Goal: Share content

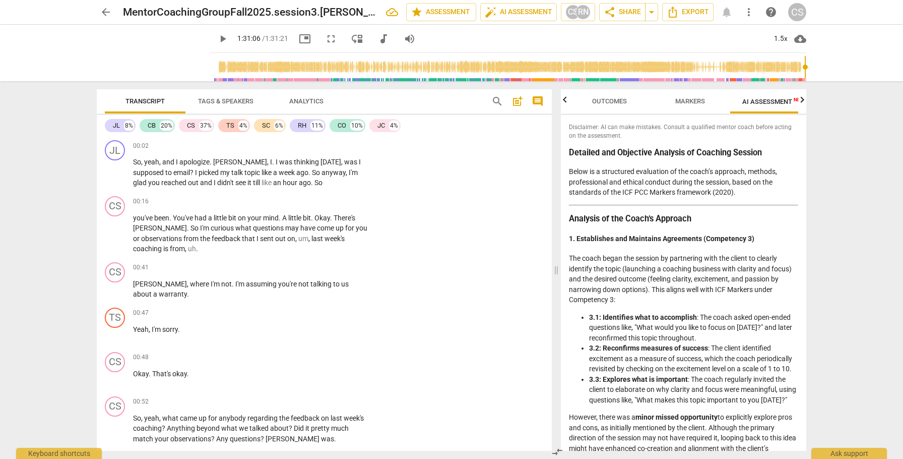
scroll to position [0, 18]
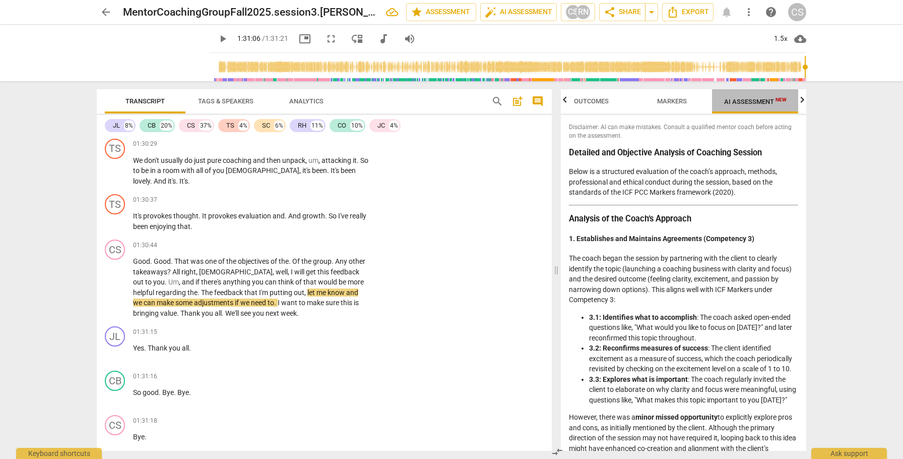
click at [750, 99] on span "AI Assessment New" at bounding box center [755, 102] width 62 height 8
click at [572, 218] on strong "Analysis of the Coach’s Approach" at bounding box center [630, 219] width 122 height 10
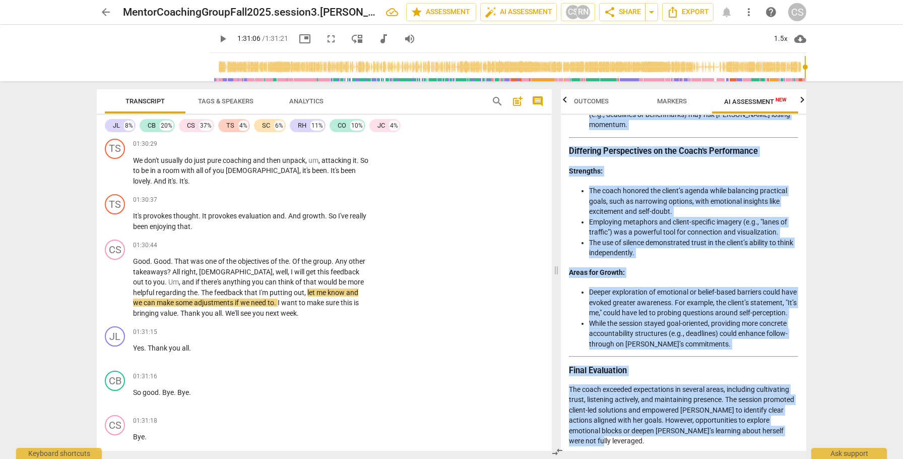
scroll to position [1672, 0]
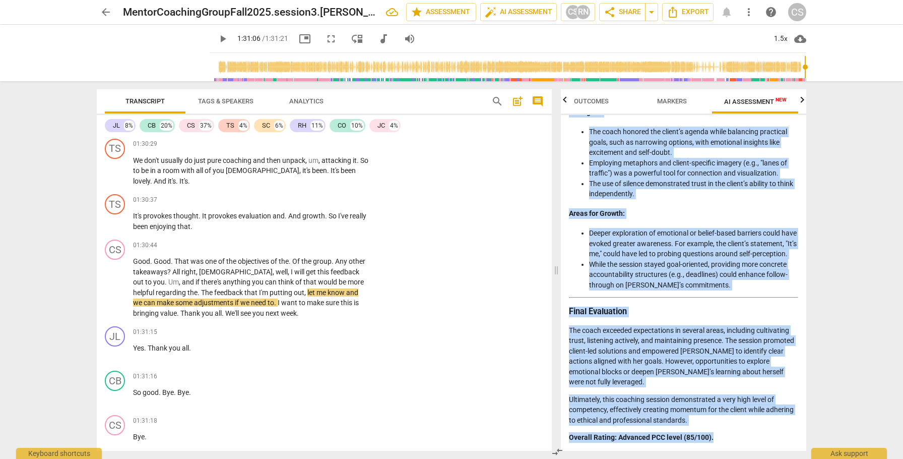
drag, startPoint x: 569, startPoint y: 151, endPoint x: 755, endPoint y: 459, distance: 359.5
click at [755, 458] on div "Outcomes Markers AI Assessment New Scores Disclaimer: AI can make mistakes. Con…" at bounding box center [686, 270] width 258 height 378
copy div "Loremips dol Sitametco Adipisci el Seddoeiu Tempori Utlab et d magnaaliqu enima…"
click at [515, 101] on span "post_add" at bounding box center [518, 101] width 12 height 12
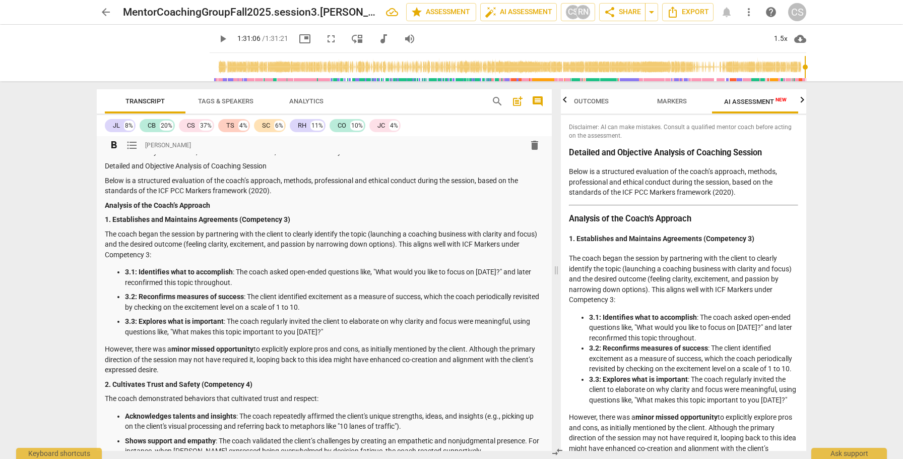
scroll to position [0, 0]
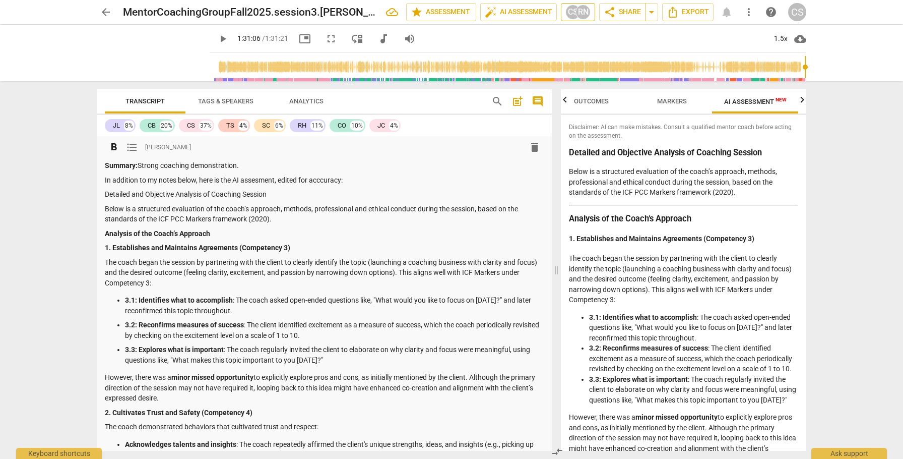
click at [579, 12] on div "RN" at bounding box center [583, 12] width 15 height 15
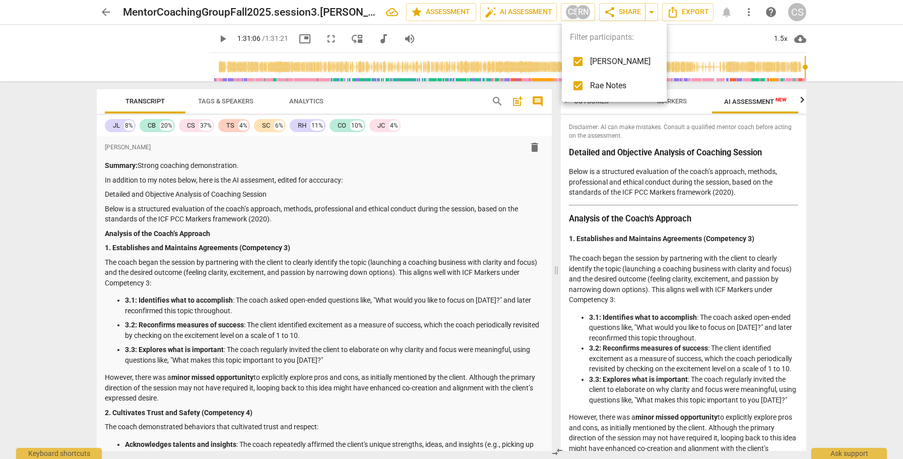
click at [803, 100] on div at bounding box center [451, 229] width 903 height 459
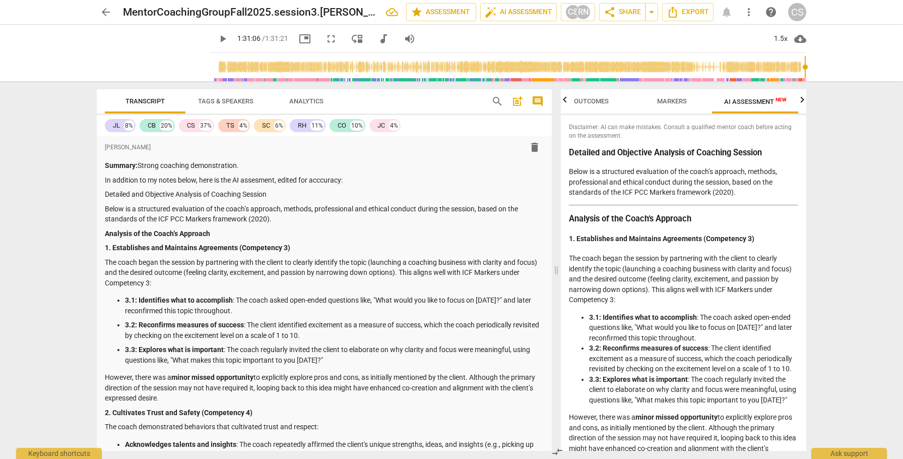
click at [803, 100] on icon "button" at bounding box center [802, 100] width 12 height 12
click at [766, 100] on span "Scores" at bounding box center [758, 101] width 24 height 8
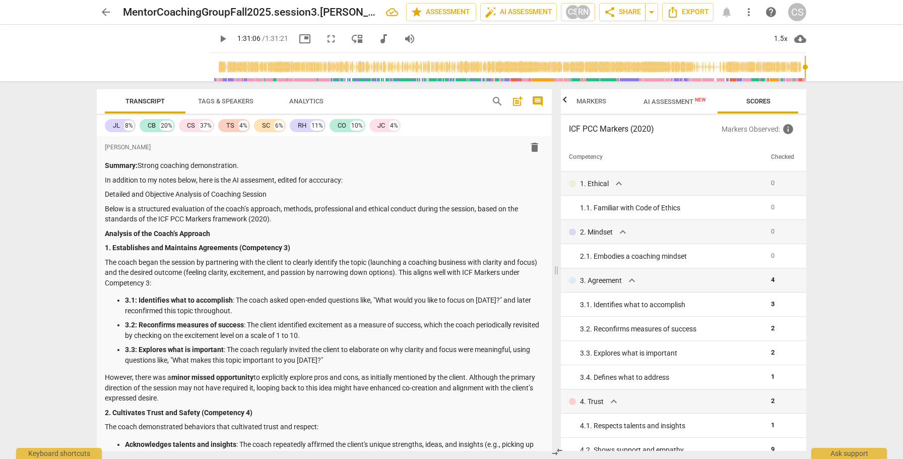
click at [676, 101] on span "AI Assessment New" at bounding box center [675, 102] width 62 height 8
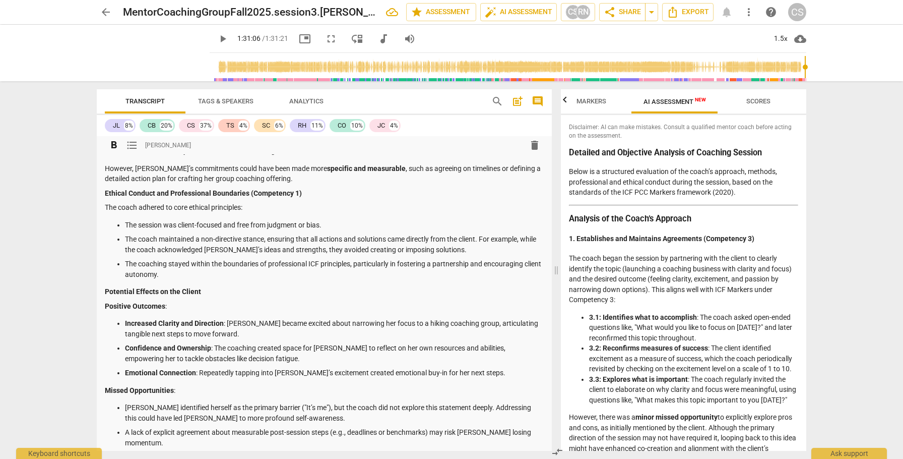
scroll to position [759, 0]
click at [480, 240] on p "The coach maintained a non-directive stance, ensuring that all actions and solu…" at bounding box center [334, 244] width 419 height 21
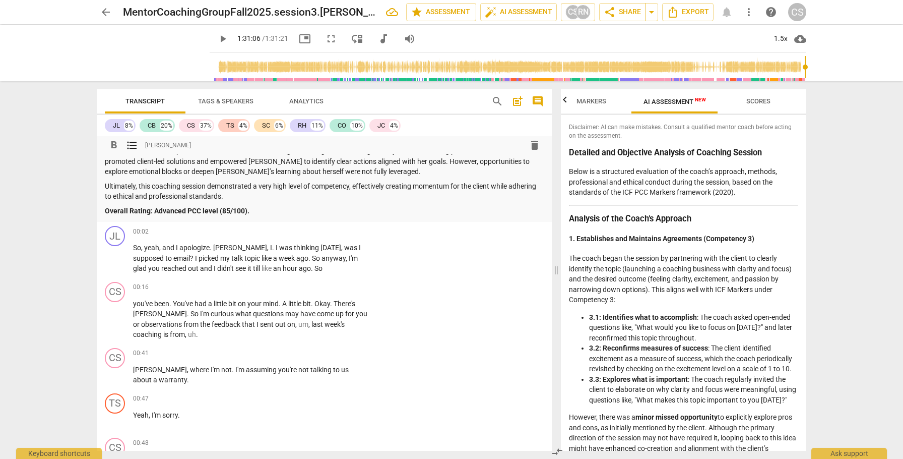
scroll to position [1241, 0]
drag, startPoint x: 260, startPoint y: 210, endPoint x: 111, endPoint y: 206, distance: 148.7
click at [111, 206] on p "Overall Rating: Advanced PCC level (85/100)." at bounding box center [324, 210] width 439 height 11
click at [273, 207] on p "Overall Rating: Advanced PCC level (85/100)." at bounding box center [324, 210] width 439 height 11
drag, startPoint x: 250, startPoint y: 210, endPoint x: 95, endPoint y: 209, distance: 155.7
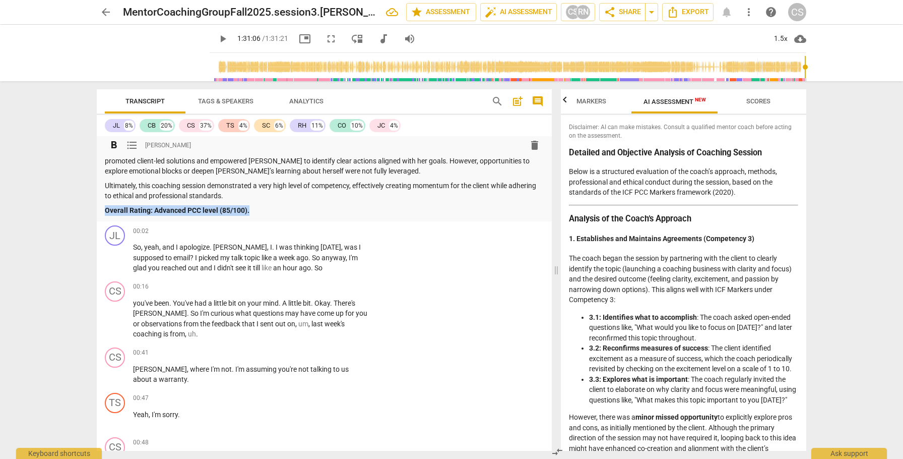
click at [95, 209] on div "Transcript Tags & Speakers Analytics search post_add comment JL 8% CB 20% CS 37…" at bounding box center [322, 270] width 467 height 378
click at [686, 12] on span "Export" at bounding box center [688, 12] width 42 height 12
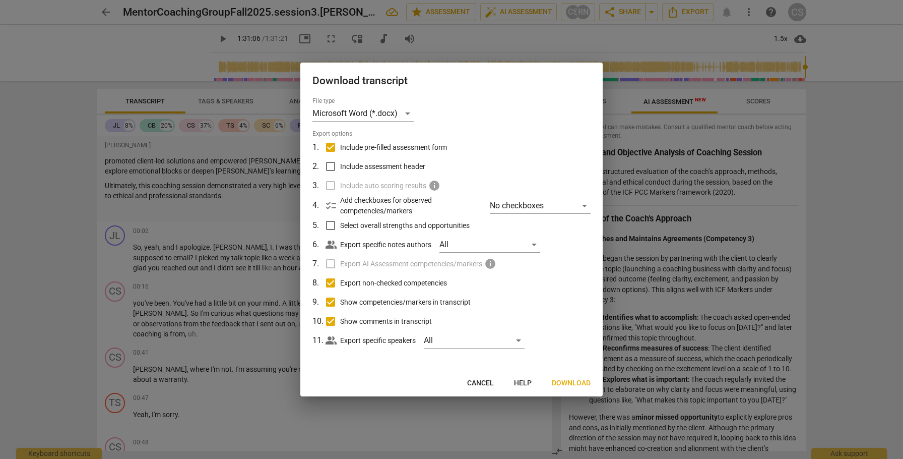
click at [575, 382] on span "Download" at bounding box center [571, 383] width 39 height 10
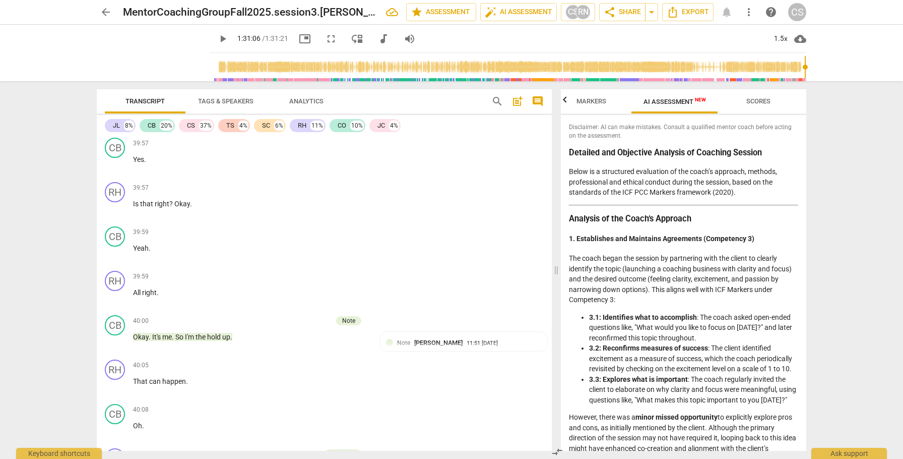
scroll to position [9847, 0]
click at [630, 12] on span "share Share" at bounding box center [622, 12] width 37 height 12
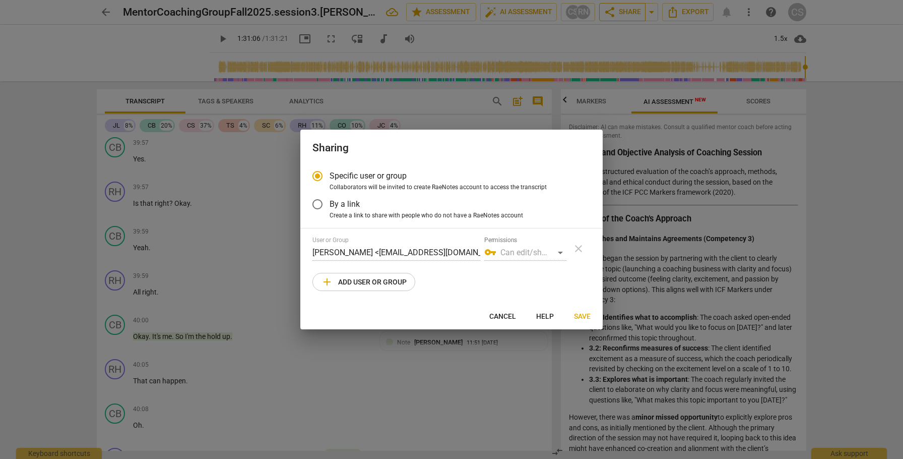
radio input "false"
click at [319, 198] on input "By a link" at bounding box center [317, 204] width 24 height 24
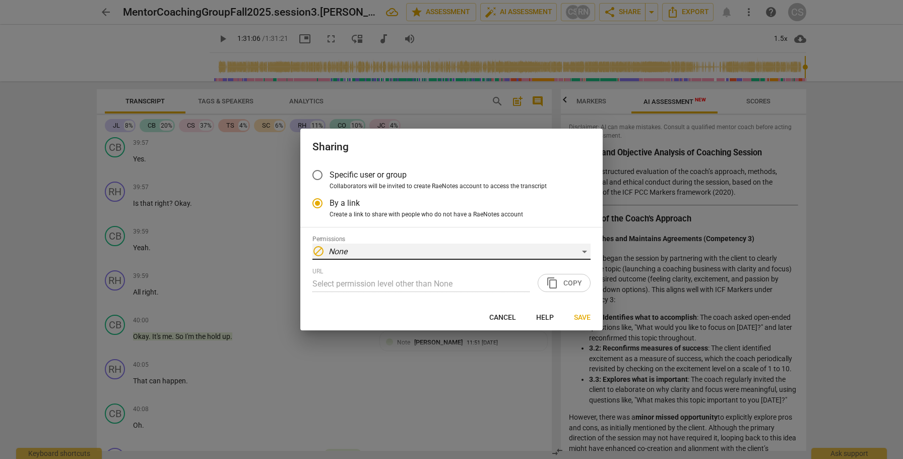
click at [583, 249] on div "block None" at bounding box center [451, 251] width 278 height 16
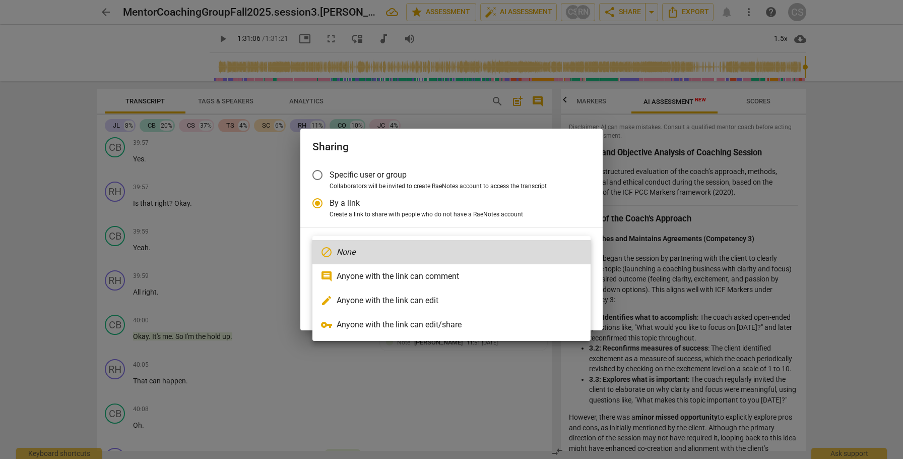
click at [513, 298] on li "edit Anyone with the link can edit" at bounding box center [451, 300] width 278 height 24
radio input "false"
type input "[URL][DOMAIN_NAME]"
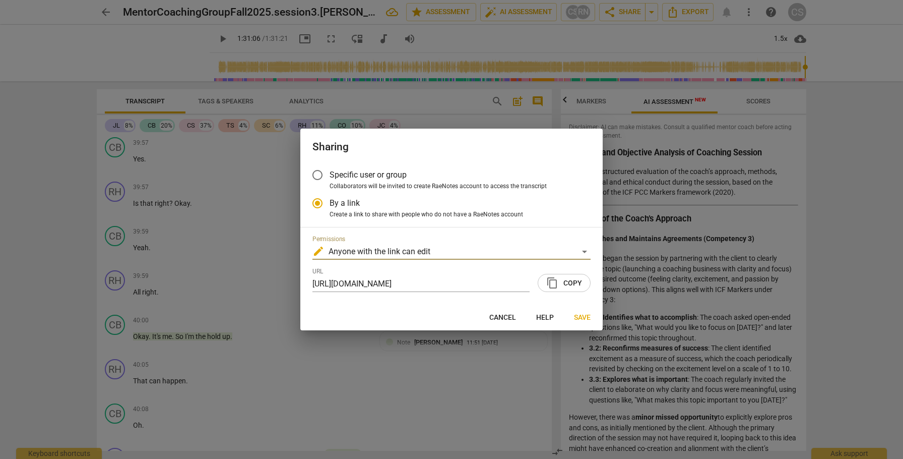
click at [568, 287] on span "content_copy Copy" at bounding box center [564, 283] width 36 height 12
click at [584, 316] on span "Save" at bounding box center [582, 317] width 17 height 10
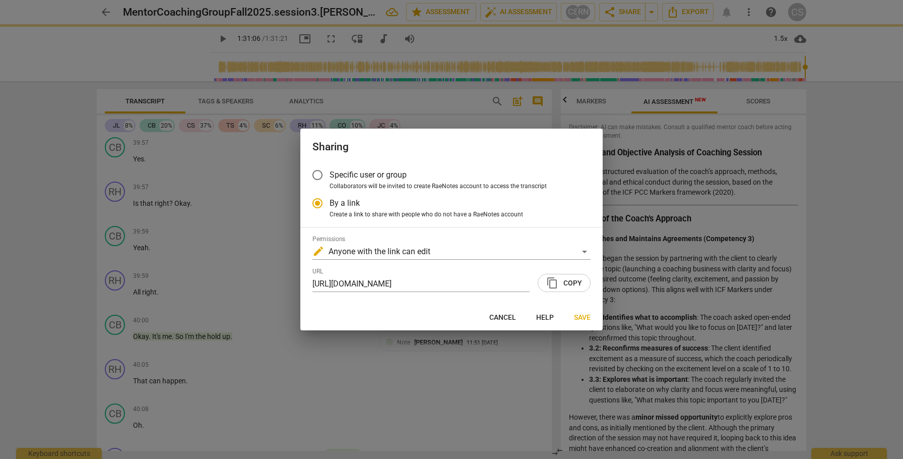
radio input "false"
